Goal: Task Accomplishment & Management: Manage account settings

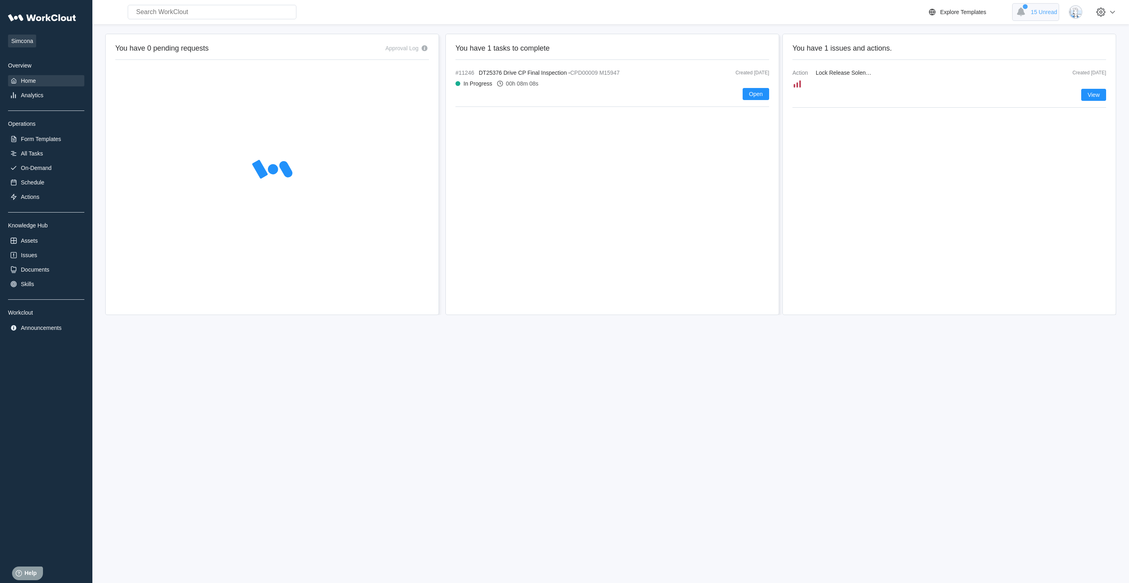
click at [1053, 10] on span "15 Unread" at bounding box center [1044, 12] width 26 height 6
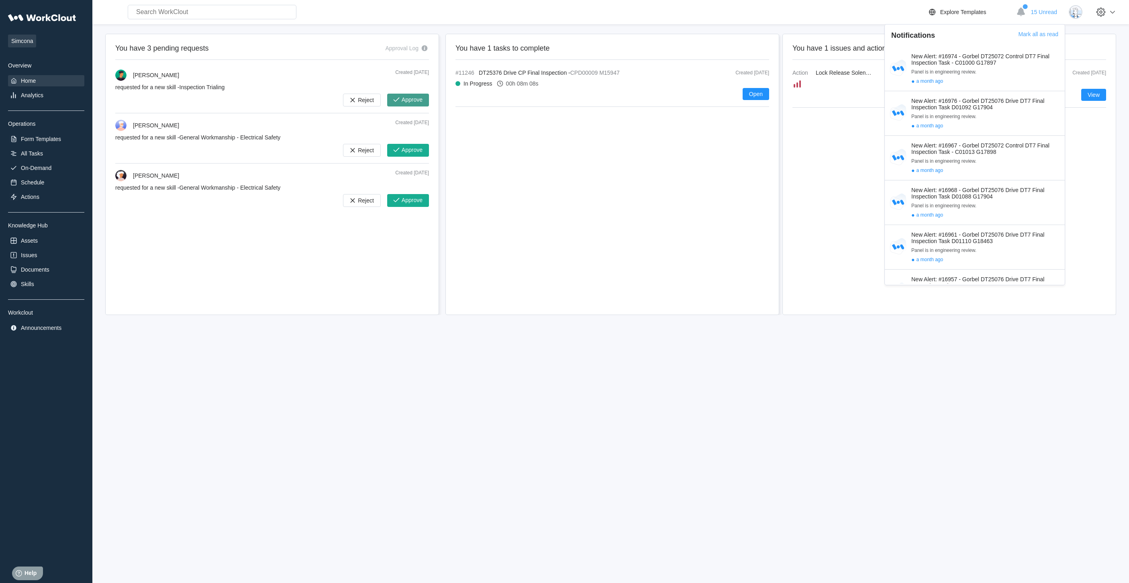
click at [406, 97] on span "Approve" at bounding box center [412, 100] width 21 height 6
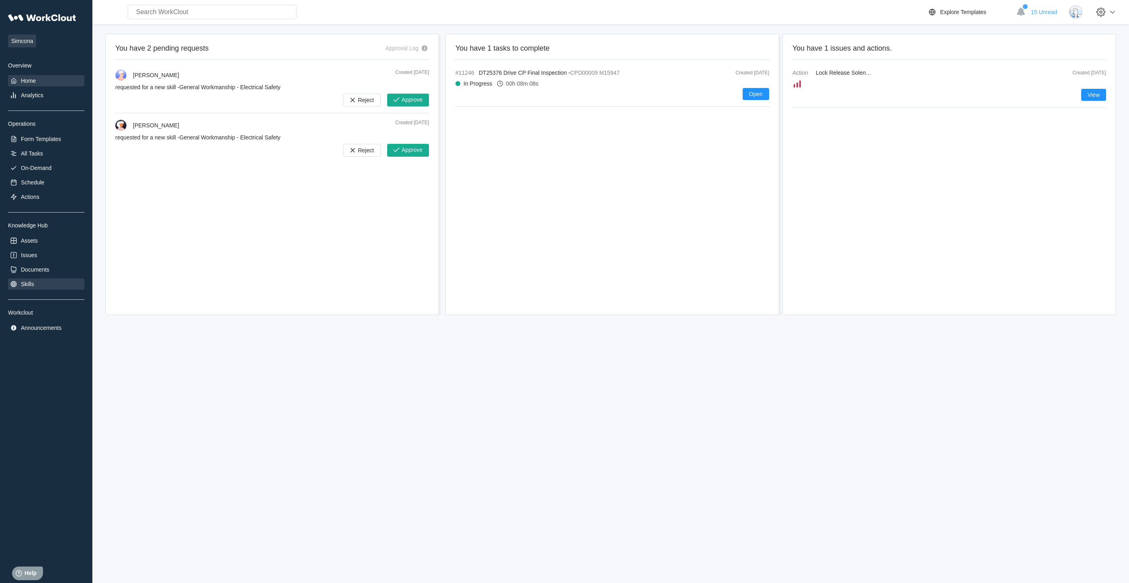
click at [41, 287] on div "Skills" at bounding box center [46, 283] width 76 height 11
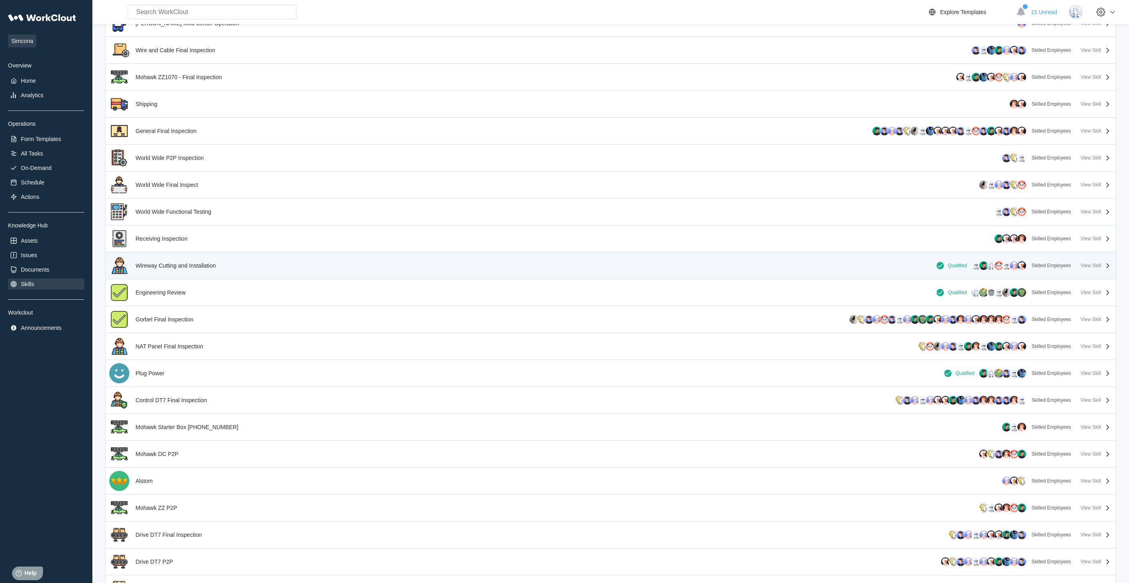
scroll to position [920, 0]
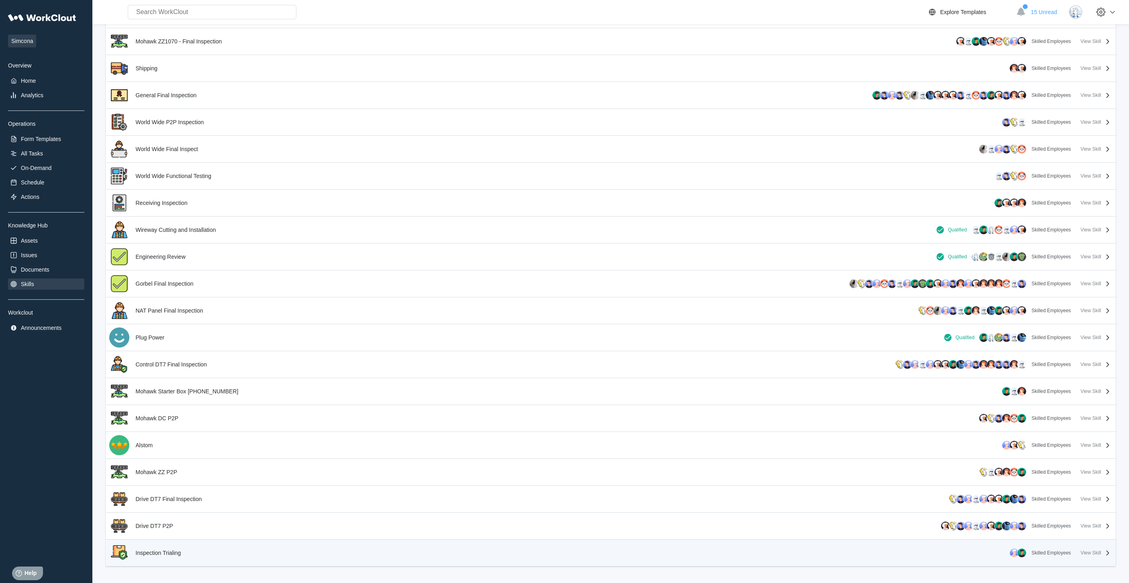
click at [186, 553] on div "Inspection Trialing" at bounding box center [148, 553] width 78 height 20
